Goal: Task Accomplishment & Management: Manage account settings

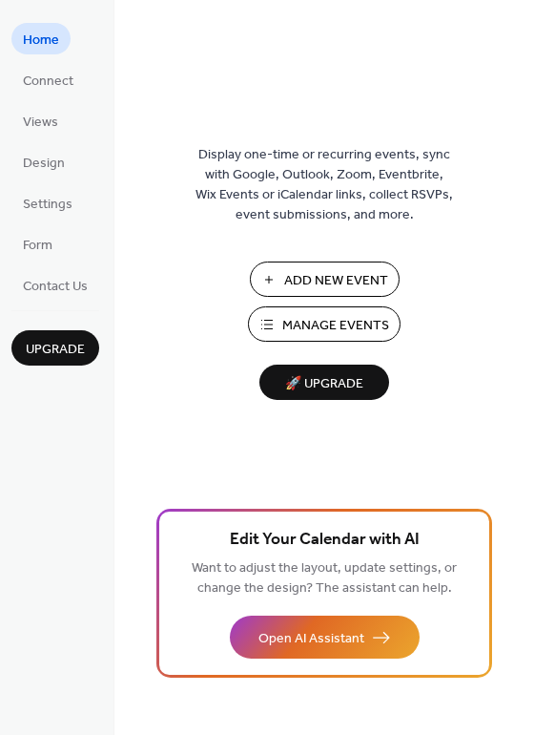
click at [308, 282] on span "Add New Event" at bounding box center [336, 281] width 104 height 20
click at [318, 330] on span "Manage Events" at bounding box center [335, 326] width 107 height 20
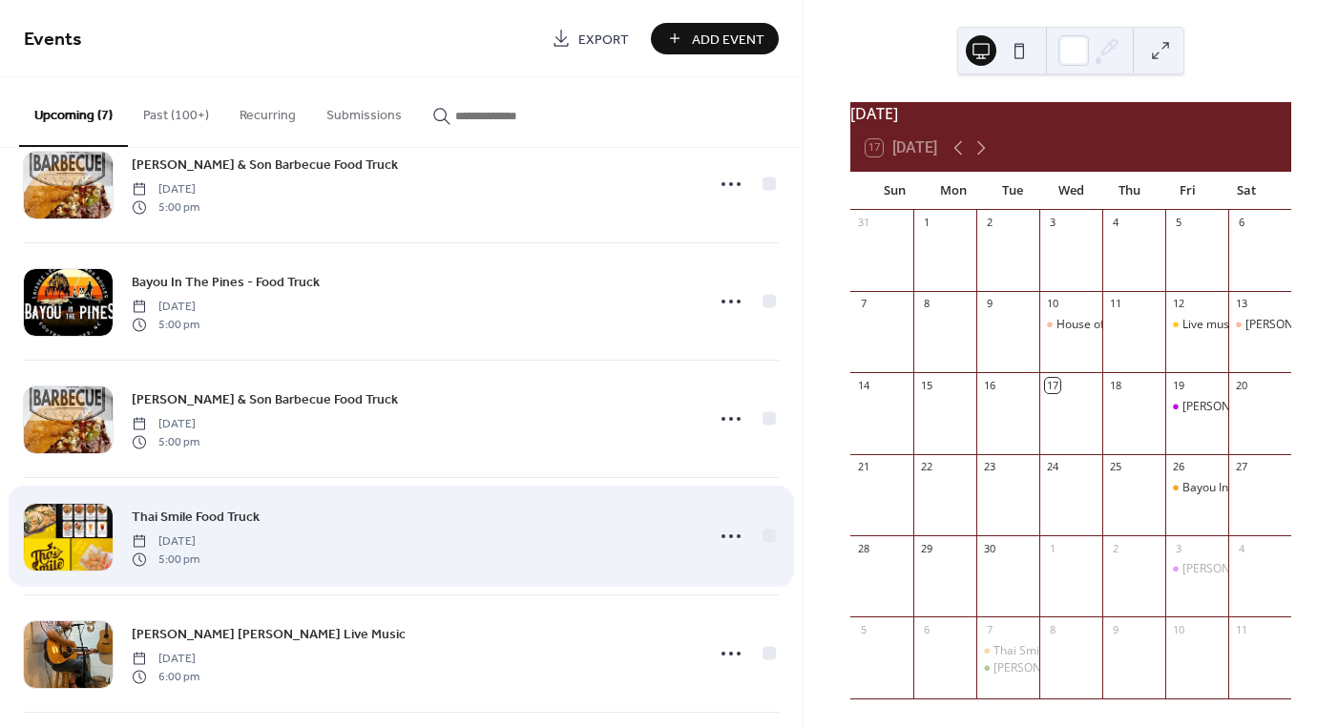
scroll to position [74, 0]
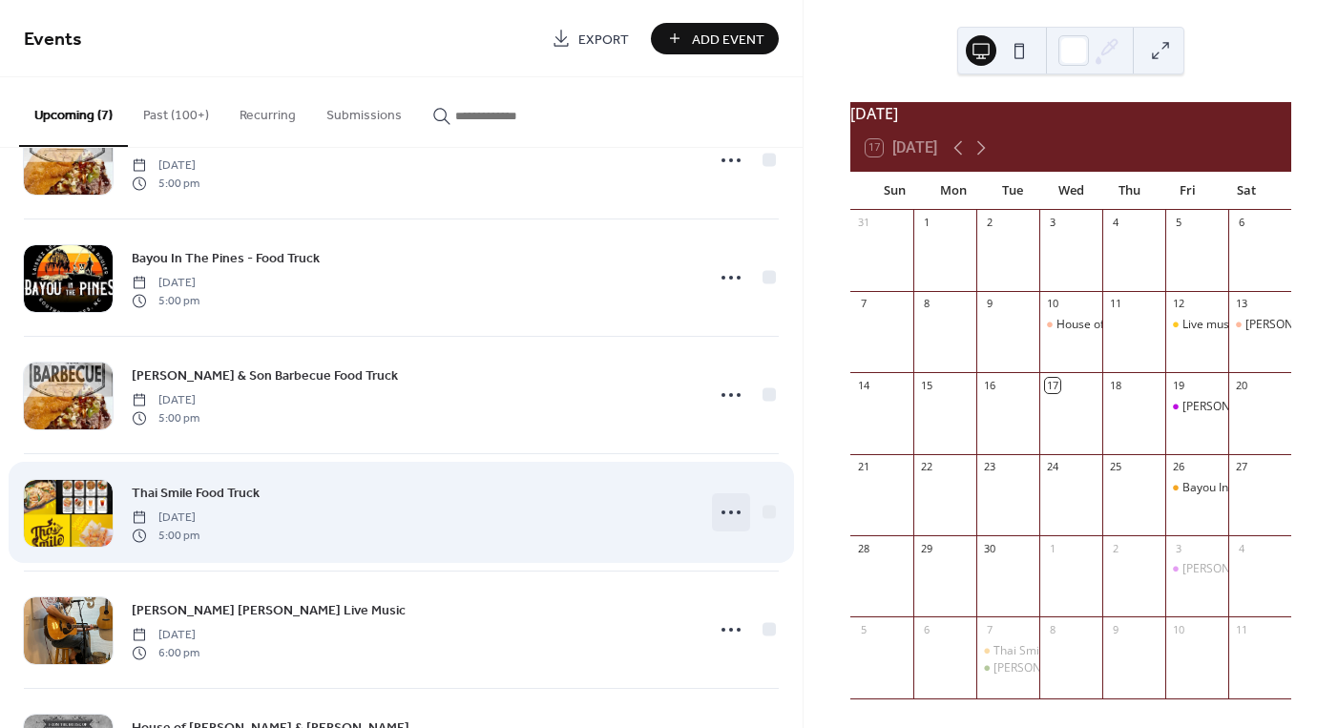
click at [728, 517] on icon at bounding box center [731, 512] width 31 height 31
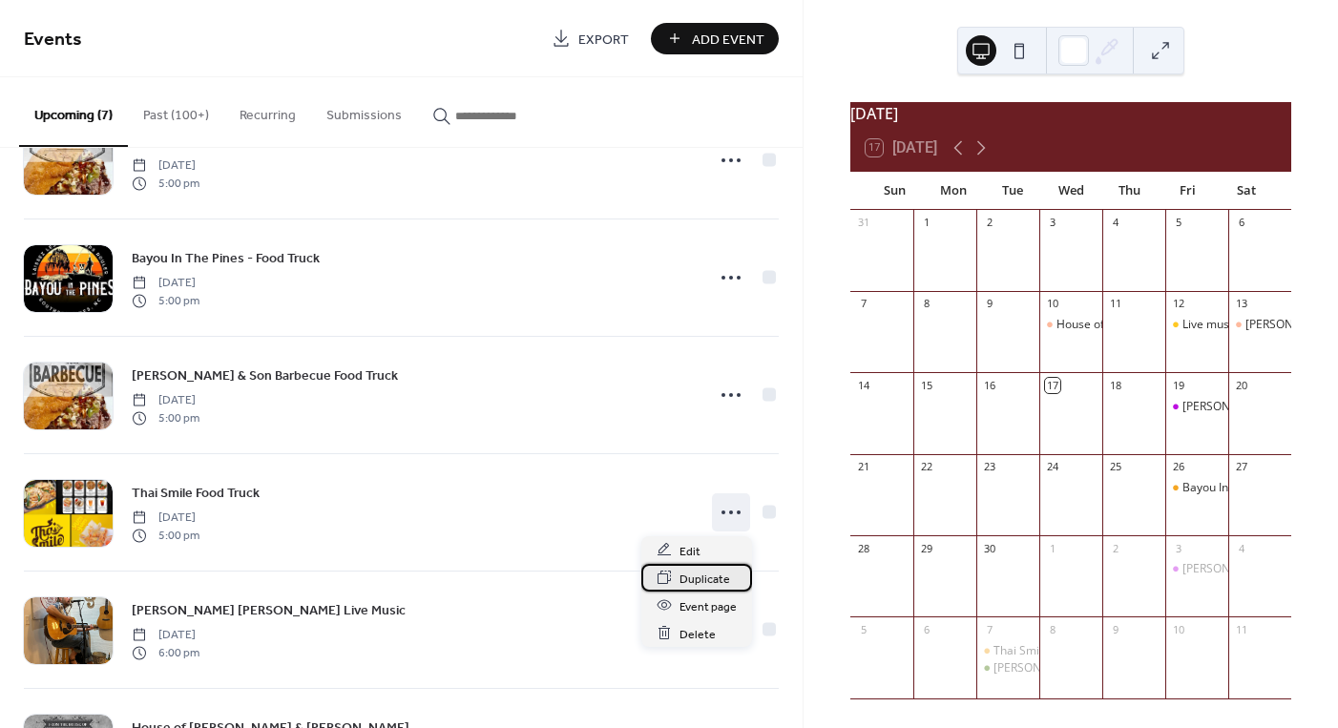
click at [695, 585] on span "Duplicate" at bounding box center [704, 579] width 51 height 20
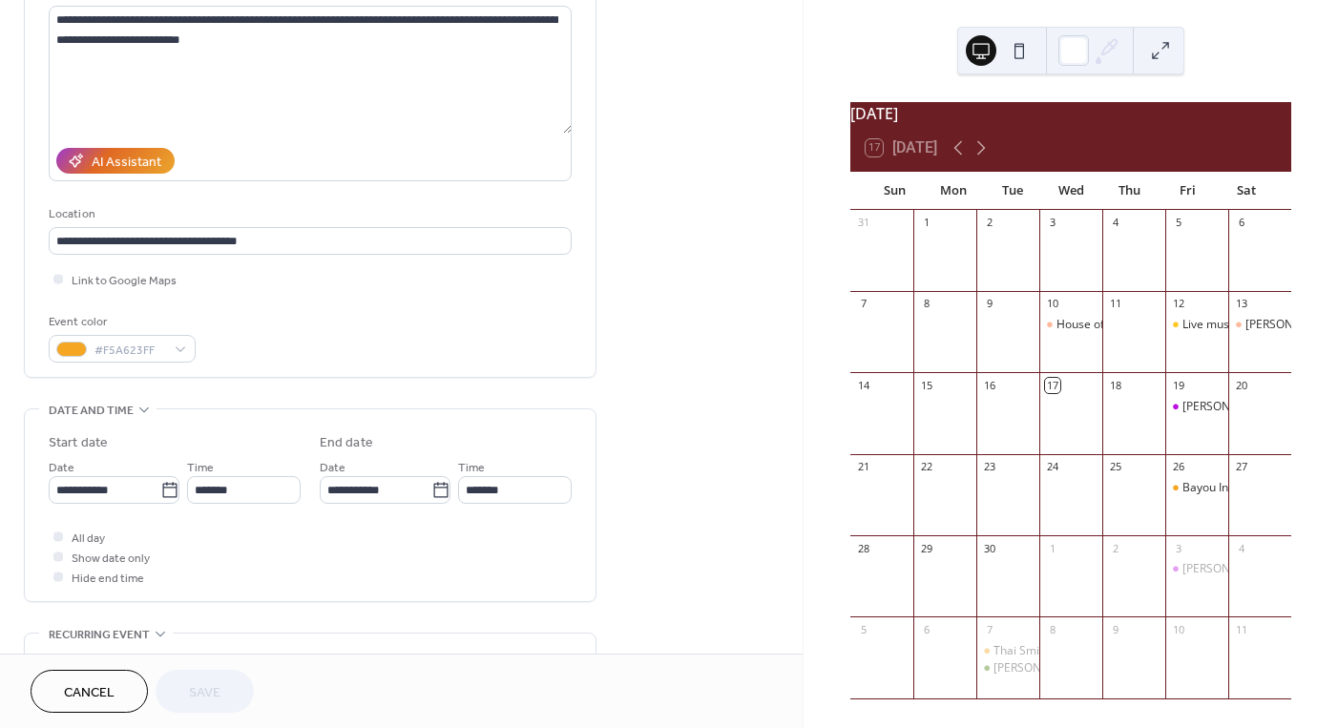
scroll to position [214, 0]
click at [168, 499] on icon at bounding box center [169, 489] width 19 height 19
click at [160, 500] on input "**********" at bounding box center [105, 489] width 112 height 28
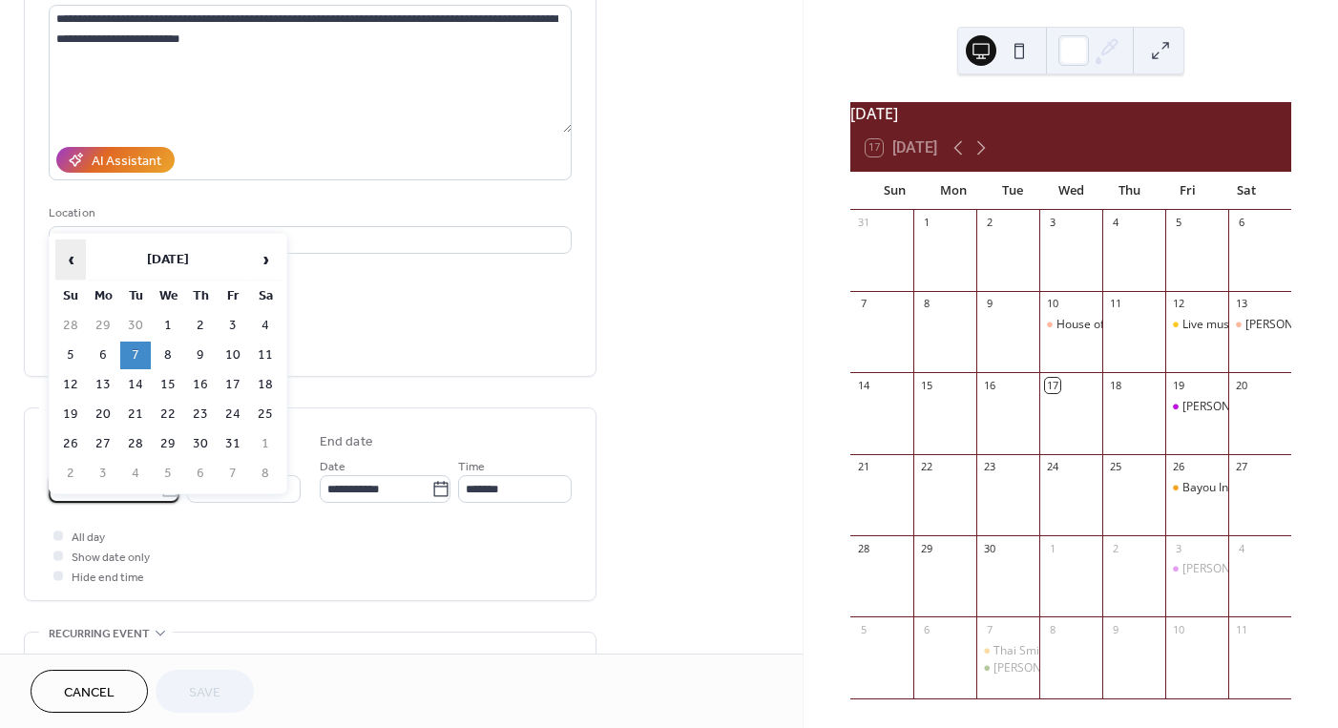
click at [71, 263] on span "‹" at bounding box center [70, 259] width 29 height 38
click at [263, 390] on td "20" at bounding box center [265, 385] width 31 height 28
type input "**********"
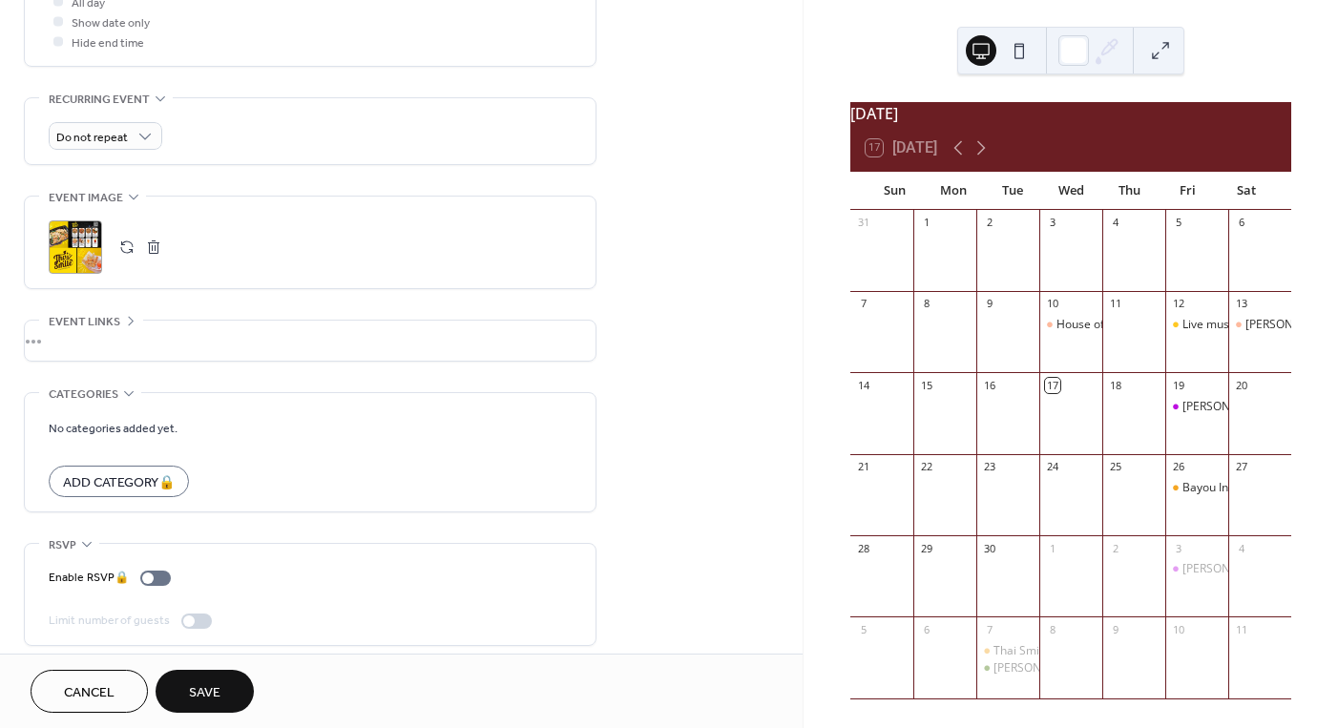
scroll to position [750, 0]
click at [210, 695] on span "Save" at bounding box center [204, 693] width 31 height 20
